Goal: Information Seeking & Learning: Learn about a topic

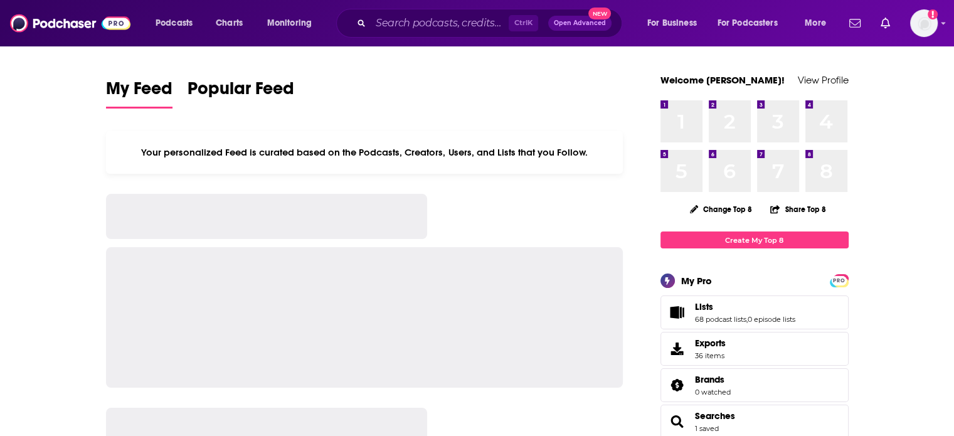
click at [483, 12] on div "Ctrl K Open Advanced New" at bounding box center [479, 23] width 286 height 29
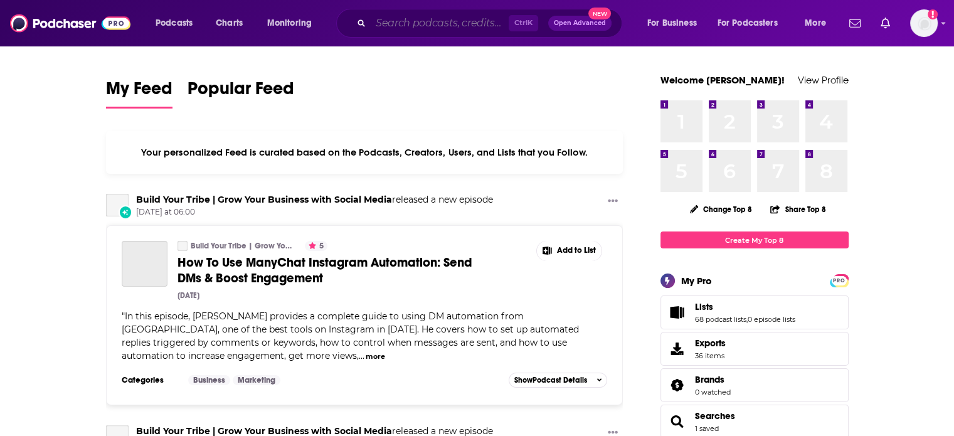
click at [456, 21] on input "Search podcasts, credits, & more..." at bounding box center [439, 23] width 138 height 20
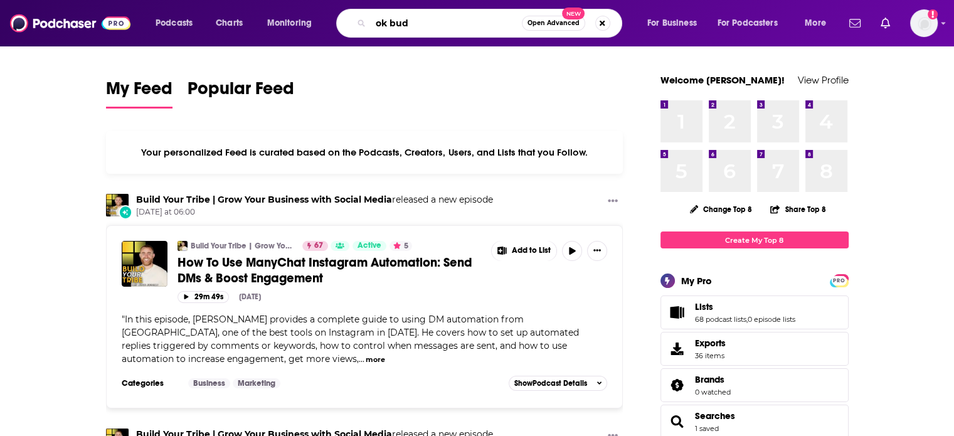
type input "ok bud"
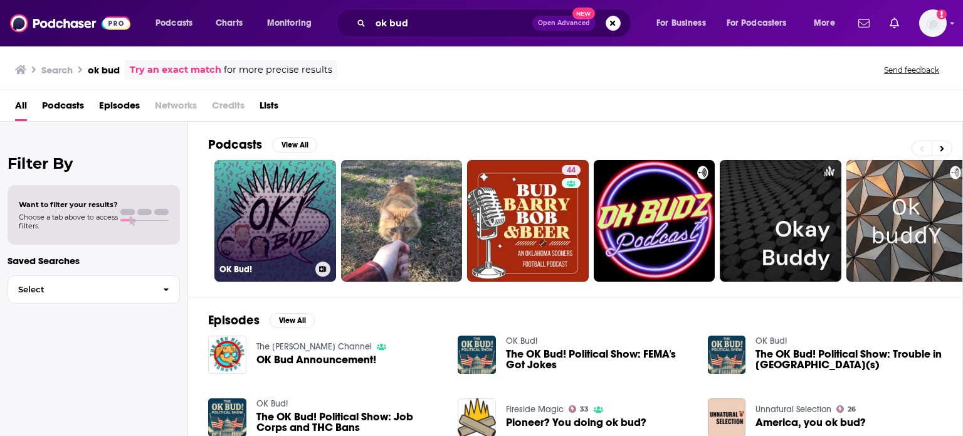
click at [248, 222] on link "OK Bud!" at bounding box center [275, 221] width 122 height 122
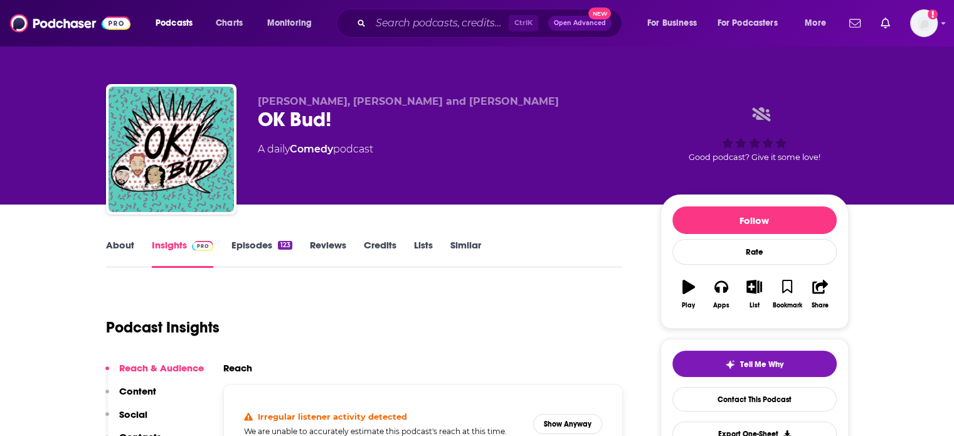
click at [120, 244] on link "About" at bounding box center [120, 253] width 28 height 29
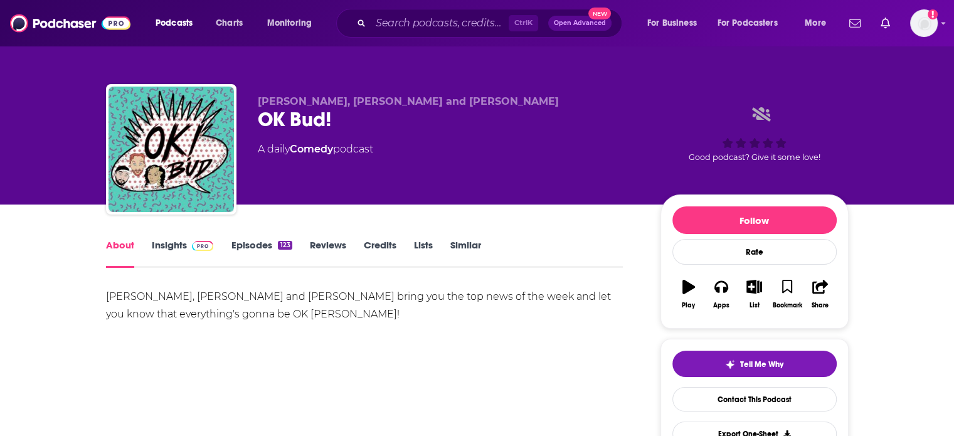
click at [201, 293] on div "[PERSON_NAME], [PERSON_NAME] and [PERSON_NAME] bring you the top news of the we…" at bounding box center [364, 305] width 517 height 35
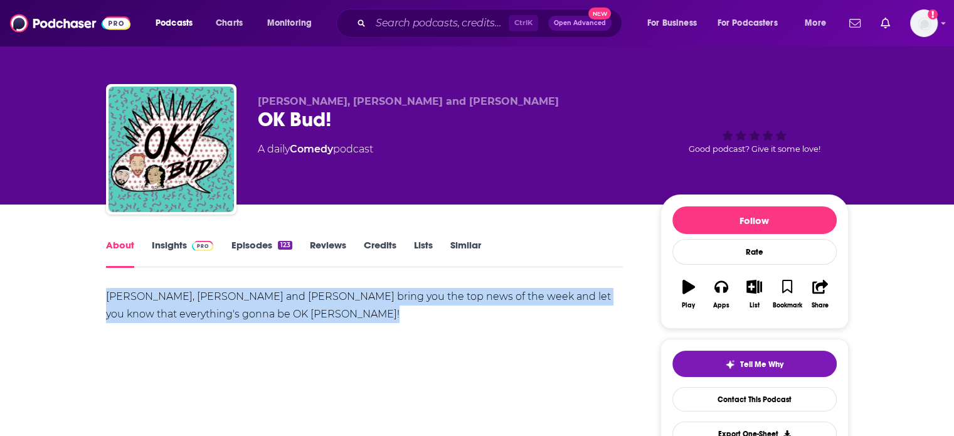
click at [201, 293] on div "[PERSON_NAME], [PERSON_NAME] and [PERSON_NAME] bring you the top news of the we…" at bounding box center [364, 305] width 517 height 35
copy div "[PERSON_NAME], [PERSON_NAME] and [PERSON_NAME] bring you the top news of the we…"
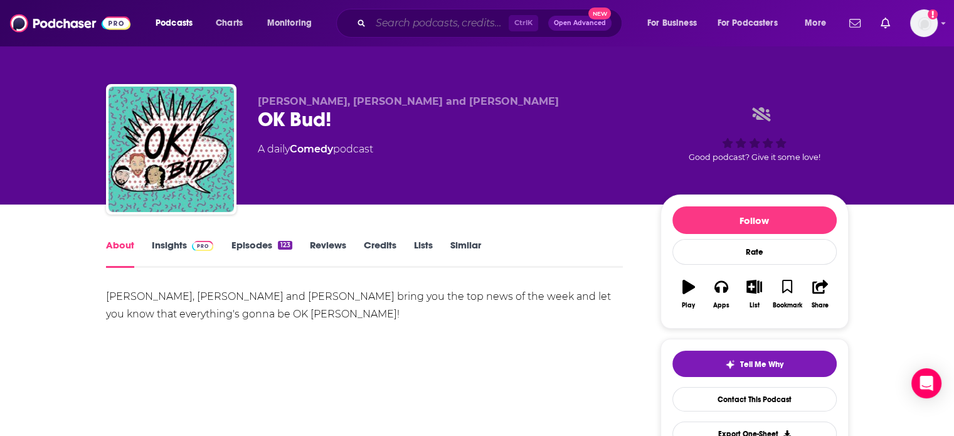
click at [456, 26] on input "Search podcasts, credits, & more..." at bounding box center [439, 23] width 138 height 20
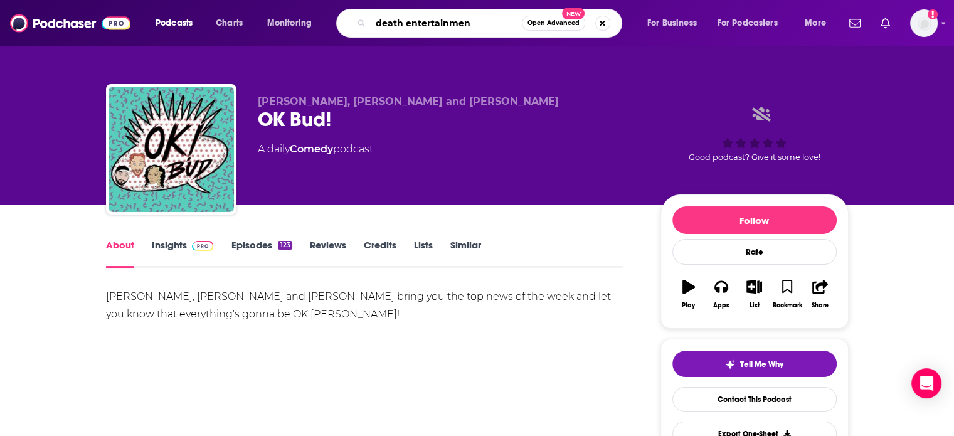
type input "death entertainment"
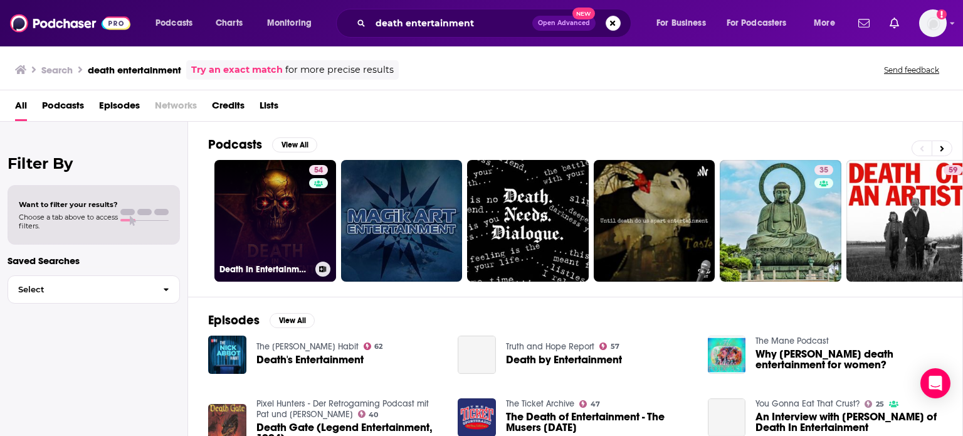
click at [303, 238] on link "54 Death In Entertainment" at bounding box center [275, 221] width 122 height 122
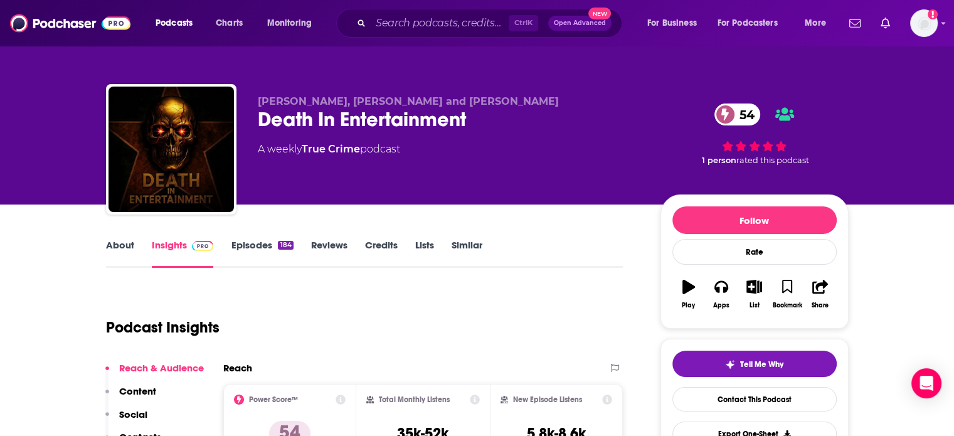
click at [118, 250] on link "About" at bounding box center [120, 253] width 28 height 29
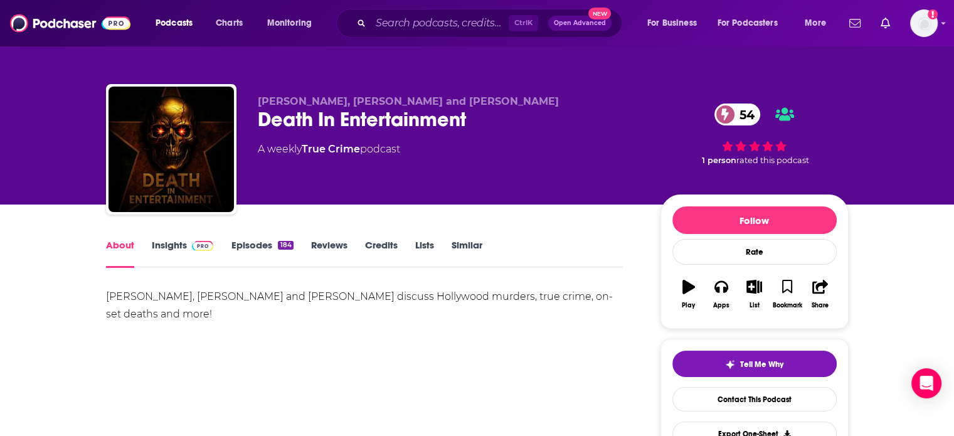
click at [362, 293] on div "[PERSON_NAME], [PERSON_NAME] and [PERSON_NAME] discuss Hollywood murders, true …" at bounding box center [364, 305] width 517 height 35
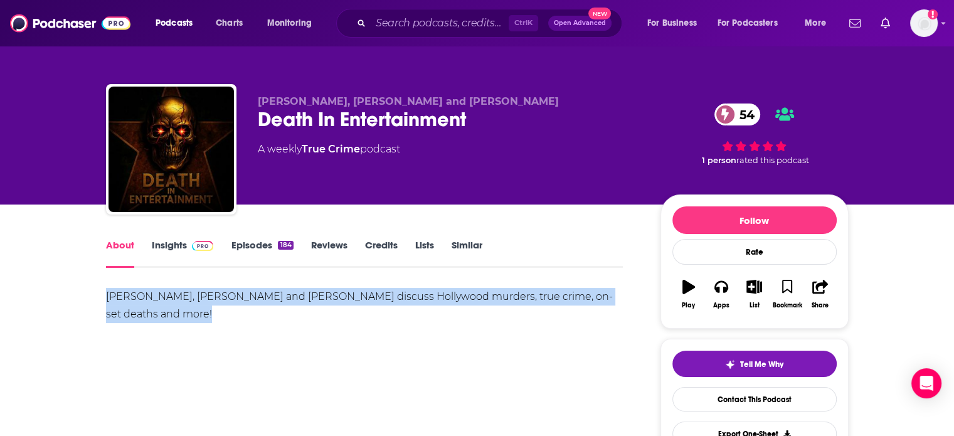
copy div "[PERSON_NAME], [PERSON_NAME] and [PERSON_NAME] discuss Hollywood murders, true …"
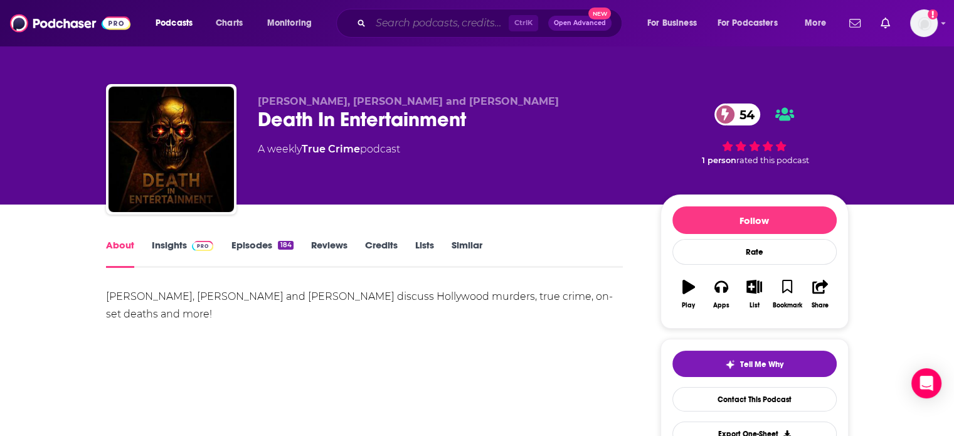
click at [403, 28] on input "Search podcasts, credits, & more..." at bounding box center [439, 23] width 138 height 20
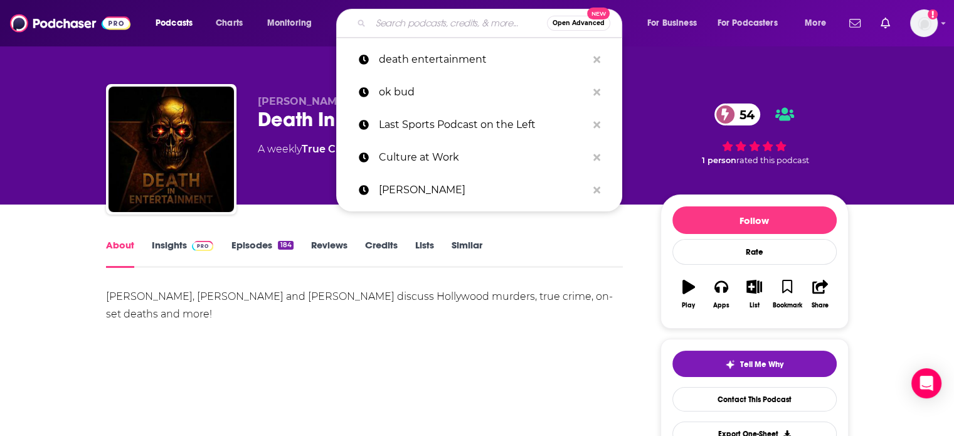
paste input "[PERSON_NAME] Politics"
type input "[PERSON_NAME] Politics"
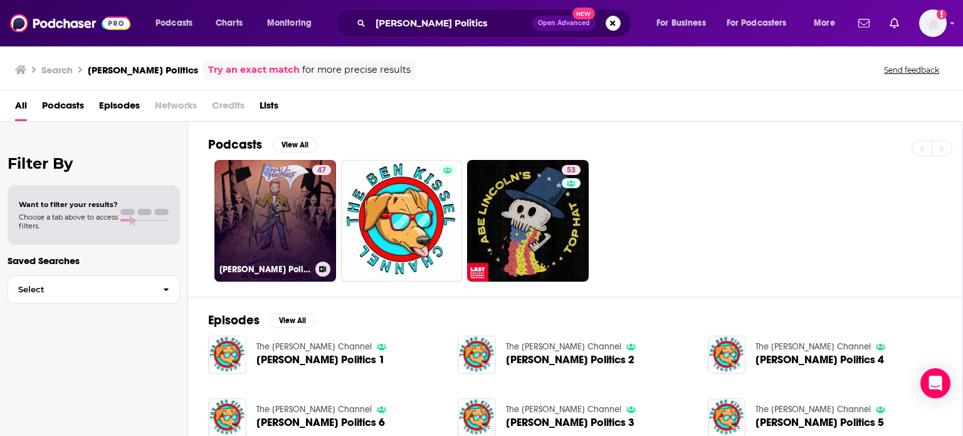
click at [273, 202] on link "47 [PERSON_NAME] Politics" at bounding box center [275, 221] width 122 height 122
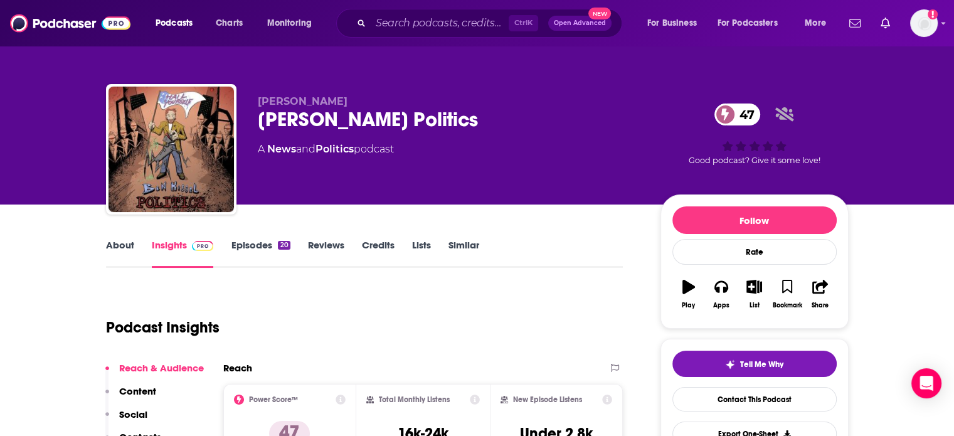
click at [126, 241] on link "About" at bounding box center [120, 253] width 28 height 29
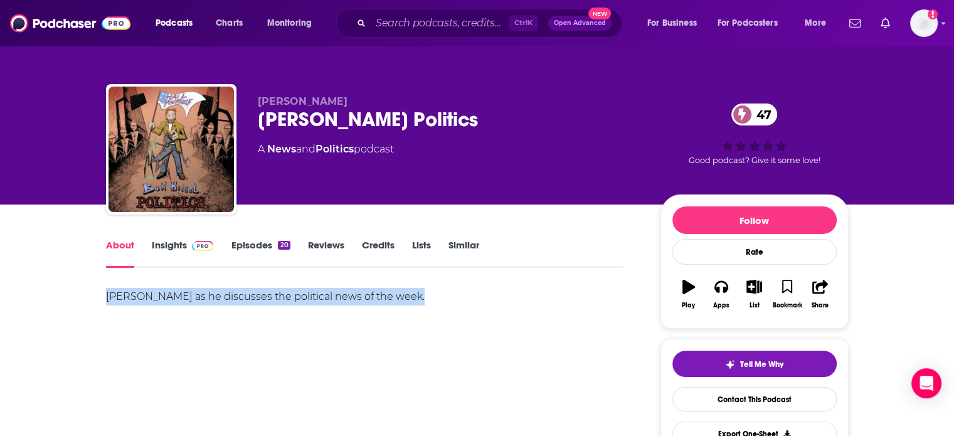
copy div "[PERSON_NAME] as he discusses the political news of the week."
